Goal: Communication & Community: Answer question/provide support

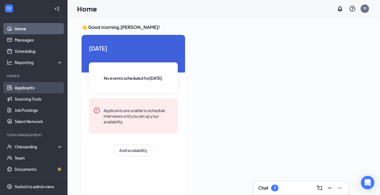
click at [21, 85] on link "Applicants" at bounding box center [39, 87] width 48 height 11
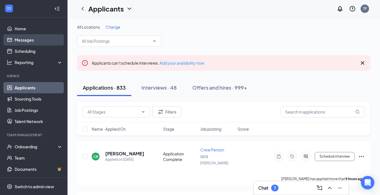
click at [27, 41] on link "Messages" at bounding box center [39, 39] width 48 height 11
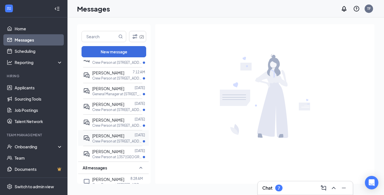
scroll to position [28, 0]
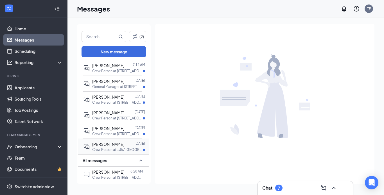
click at [115, 146] on div "[PERSON_NAME]" at bounding box center [108, 144] width 32 height 6
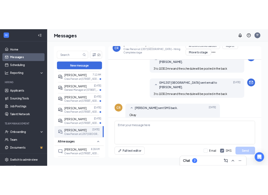
scroll to position [322, 0]
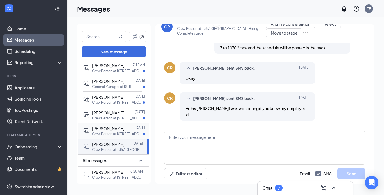
click at [114, 127] on span "[PERSON_NAME]" at bounding box center [108, 128] width 32 height 5
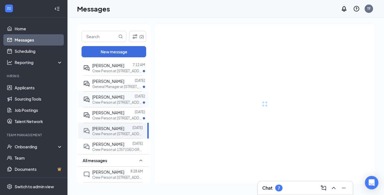
drag, startPoint x: 111, startPoint y: 114, endPoint x: 107, endPoint y: 98, distance: 16.2
click at [111, 113] on span "[PERSON_NAME]" at bounding box center [108, 112] width 32 height 5
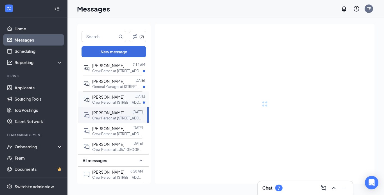
click at [107, 97] on span "[PERSON_NAME]" at bounding box center [108, 96] width 32 height 5
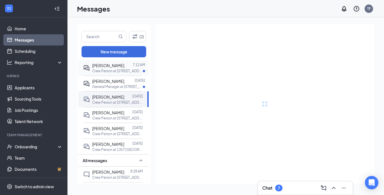
drag, startPoint x: 111, startPoint y: 83, endPoint x: 122, endPoint y: 71, distance: 16.3
click at [112, 81] on span "[PERSON_NAME]" at bounding box center [108, 81] width 32 height 5
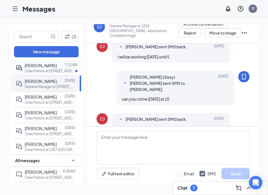
scroll to position [190, 0]
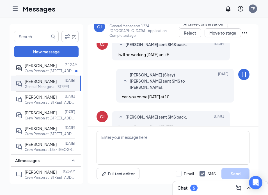
click at [193, 111] on div "[PERSON_NAME] sent SMS back. [DATE] I'm sorry I'm not off until [DATE]" at bounding box center [171, 122] width 118 height 22
click at [57, 144] on span "[PERSON_NAME]" at bounding box center [41, 144] width 32 height 5
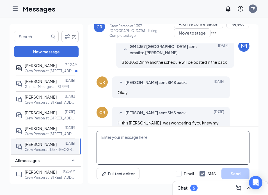
scroll to position [341, 0]
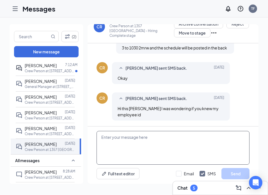
click at [160, 144] on textarea at bounding box center [173, 148] width 153 height 34
type textarea "212373"
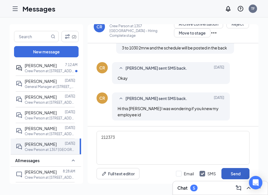
click at [237, 170] on button "Send" at bounding box center [236, 173] width 28 height 11
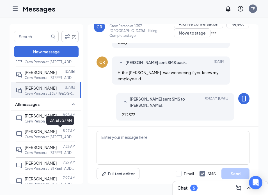
scroll to position [106, 0]
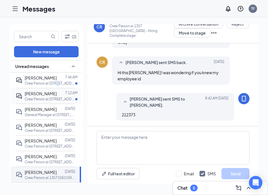
drag, startPoint x: 57, startPoint y: 81, endPoint x: 65, endPoint y: 100, distance: 20.4
click at [59, 83] on p "Crew Person at [STREET_ADDRESS]" at bounding box center [50, 83] width 51 height 5
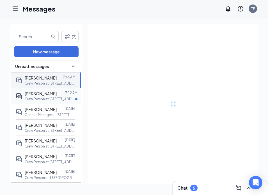
drag, startPoint x: 65, startPoint y: 100, endPoint x: 65, endPoint y: 96, distance: 3.7
click at [65, 96] on div "7:12 AM" at bounding box center [71, 93] width 12 height 6
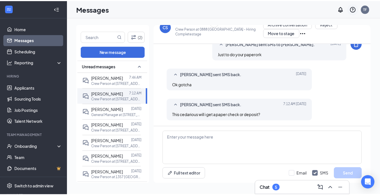
scroll to position [199, 0]
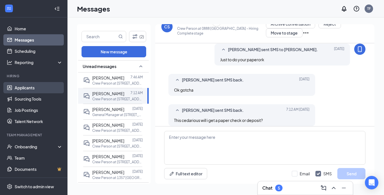
click at [33, 86] on link "Applicants" at bounding box center [39, 87] width 48 height 11
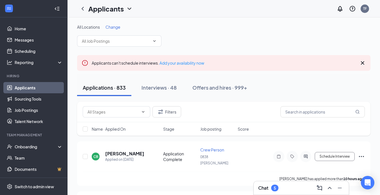
click at [117, 26] on span "Change" at bounding box center [112, 26] width 15 height 5
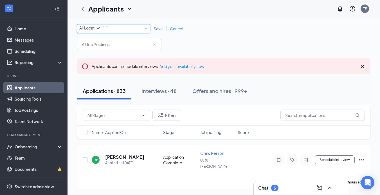
click at [109, 26] on div "All Locations" at bounding box center [94, 27] width 30 height 7
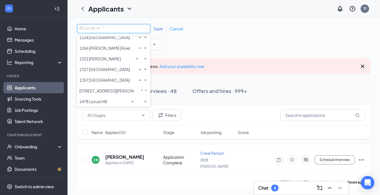
scroll to position [240, 0]
drag, startPoint x: 103, startPoint y: 72, endPoint x: 124, endPoint y: 54, distance: 27.4
click at [105, 75] on li "1357 [GEOGRAPHIC_DATA]" at bounding box center [113, 80] width 73 height 11
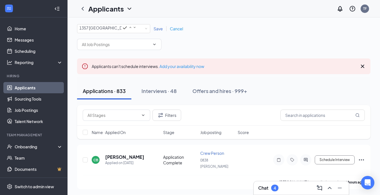
click at [159, 28] on span "Save" at bounding box center [157, 28] width 9 height 5
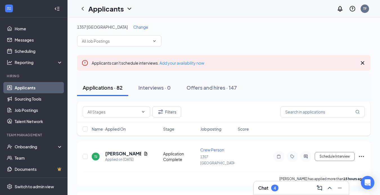
drag, startPoint x: 199, startPoint y: 86, endPoint x: 178, endPoint y: 147, distance: 64.6
click at [199, 86] on div "Offers and hires · 147" at bounding box center [211, 87] width 50 height 7
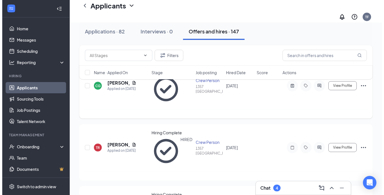
scroll to position [84, 0]
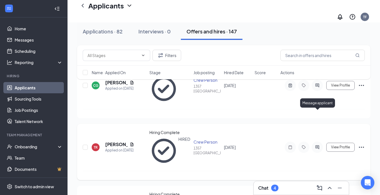
click at [315, 145] on icon "ActiveChat" at bounding box center [317, 147] width 7 height 4
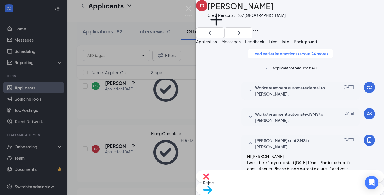
scroll to position [360, 0]
drag, startPoint x: 223, startPoint y: 131, endPoint x: 231, endPoint y: 136, distance: 9.6
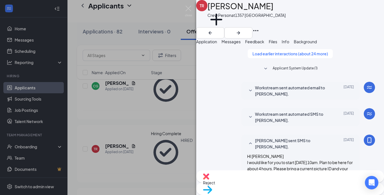
type textarea "Okay, thank you for letting us know, best of luck for you, we are here if you n…"
